Goal: Navigation & Orientation: Find specific page/section

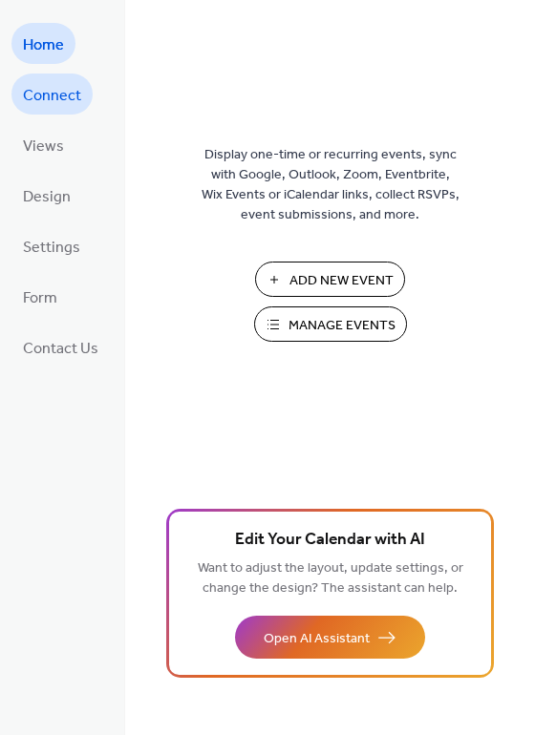
click at [55, 96] on span "Connect" at bounding box center [52, 96] width 58 height 30
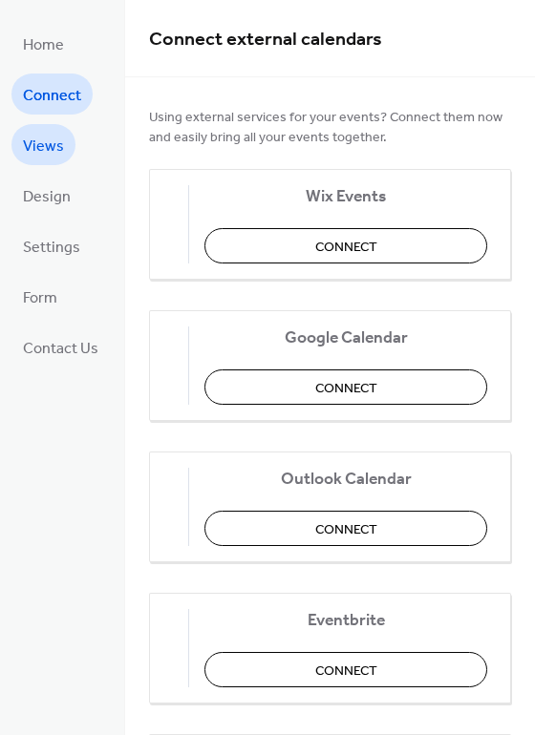
click at [55, 153] on span "Views" at bounding box center [43, 147] width 41 height 30
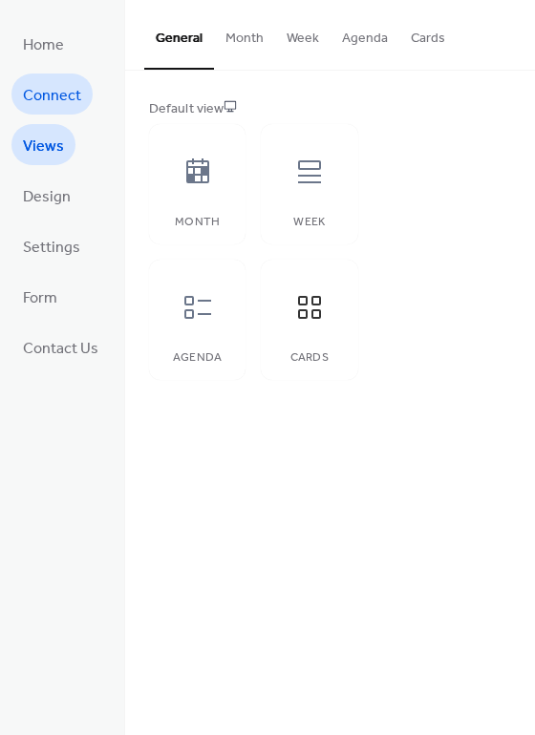
click at [57, 88] on span "Connect" at bounding box center [52, 96] width 58 height 30
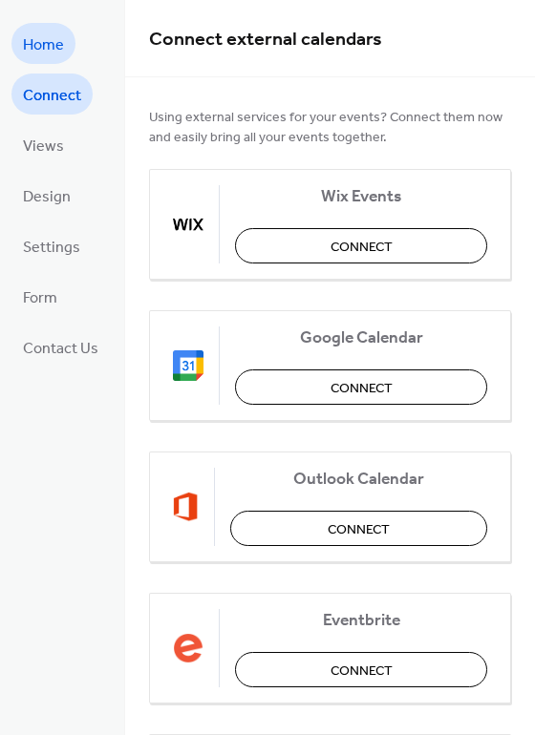
click at [56, 36] on span "Home" at bounding box center [43, 46] width 41 height 30
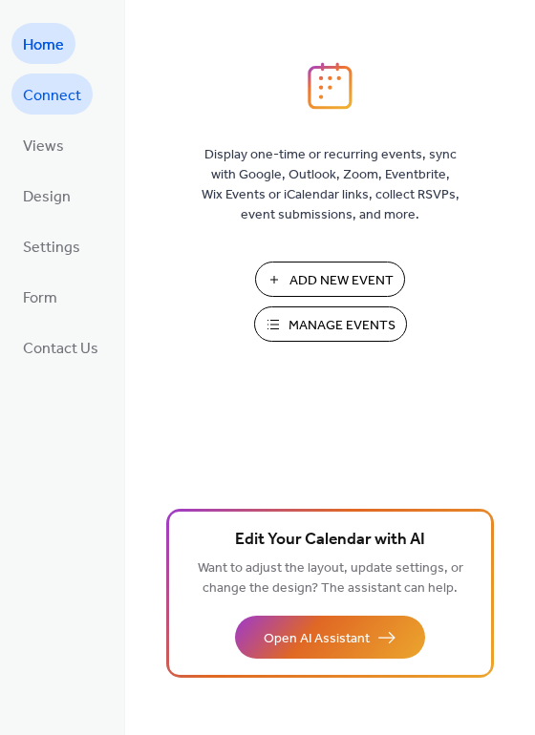
click at [53, 95] on span "Connect" at bounding box center [52, 96] width 58 height 30
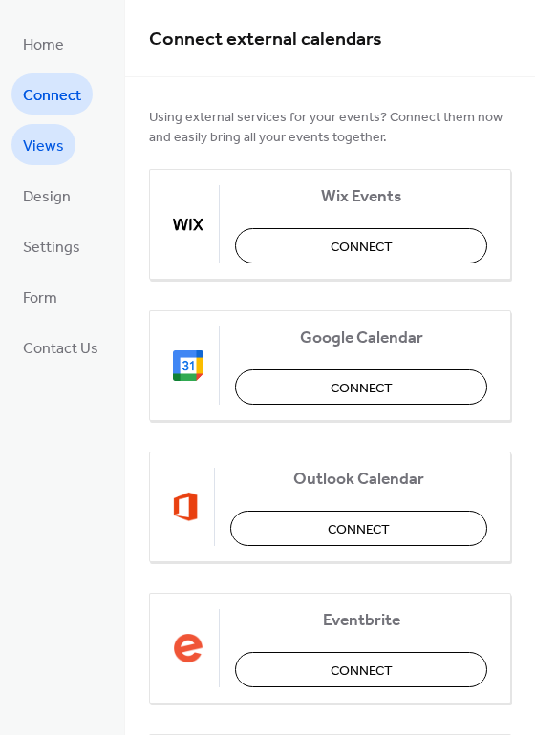
click at [42, 141] on span "Views" at bounding box center [43, 147] width 41 height 30
